Goal: Navigation & Orientation: Find specific page/section

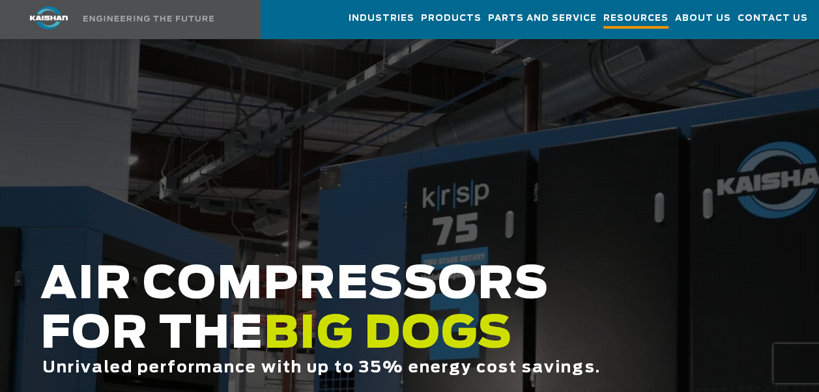
scroll to position [65, 0]
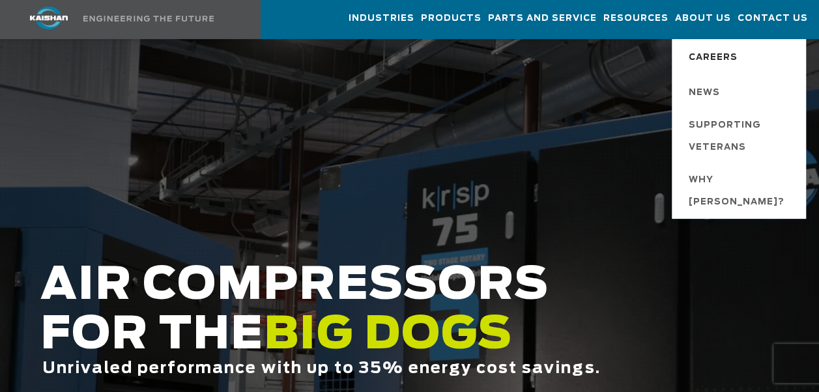
click at [718, 51] on span "Careers" at bounding box center [713, 58] width 49 height 22
